Goal: Navigation & Orientation: Find specific page/section

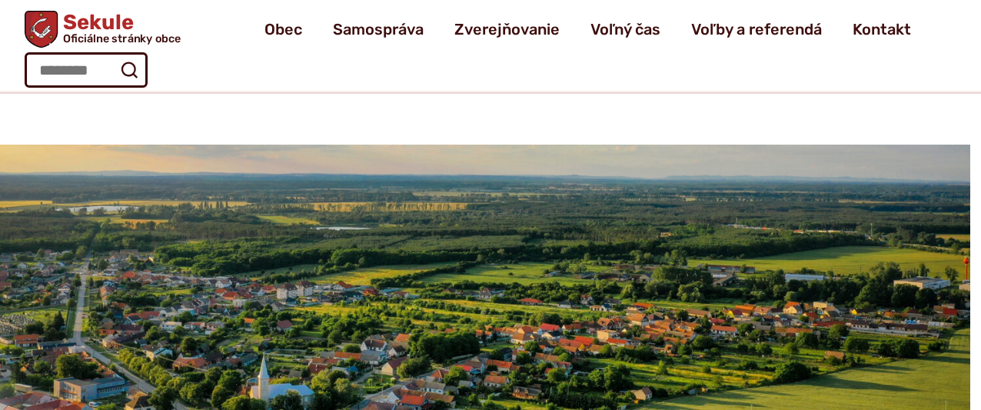
scroll to position [1608, 0]
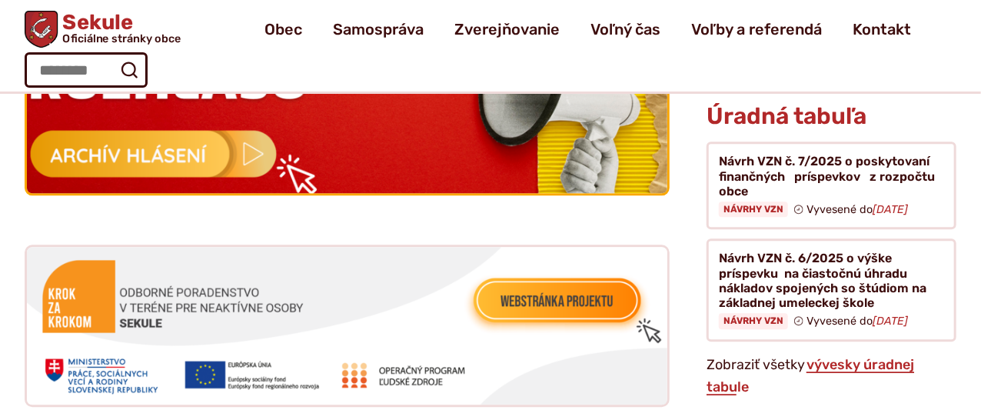
click at [198, 135] on img at bounding box center [347, 64] width 705 height 283
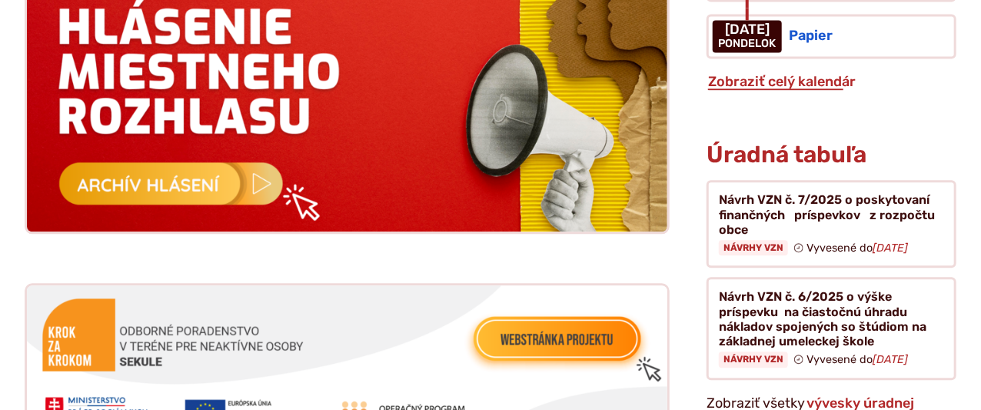
scroll to position [1608, 0]
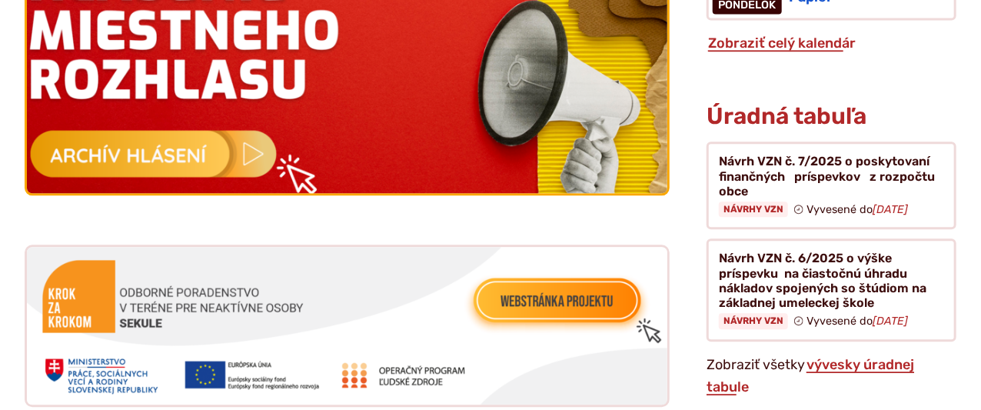
click at [138, 148] on img at bounding box center [347, 64] width 705 height 283
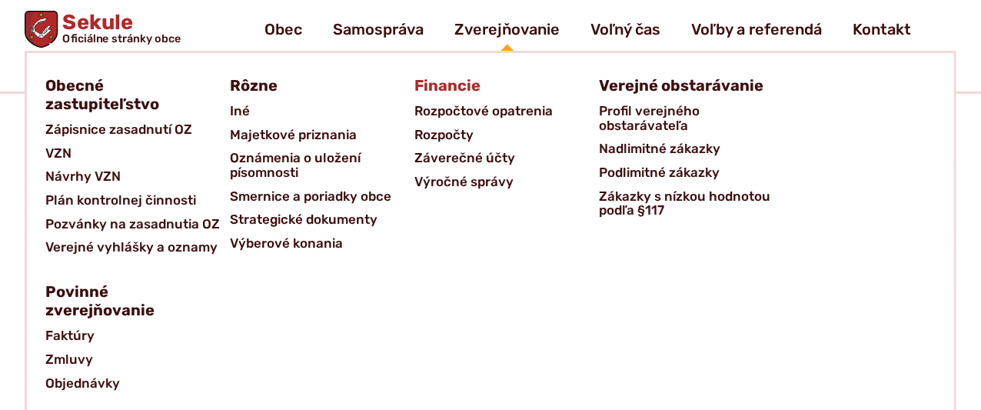
scroll to position [1258, 0]
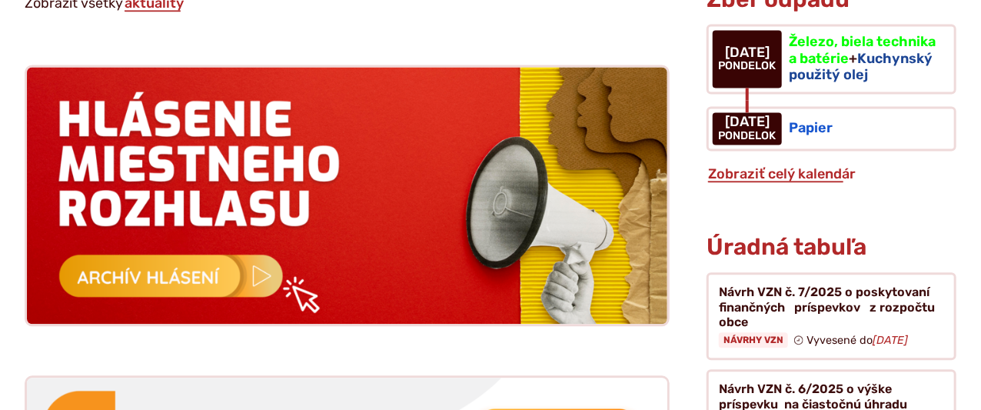
scroll to position [1608, 0]
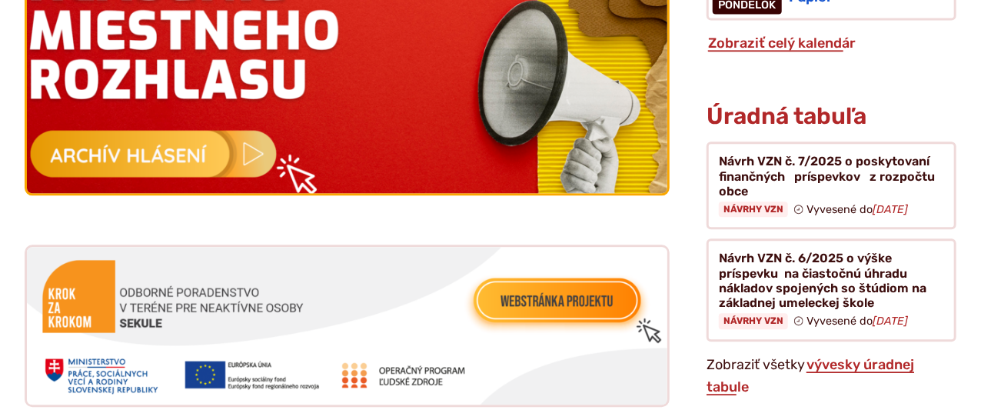
click at [173, 142] on img at bounding box center [347, 64] width 705 height 283
